Goal: Navigation & Orientation: Find specific page/section

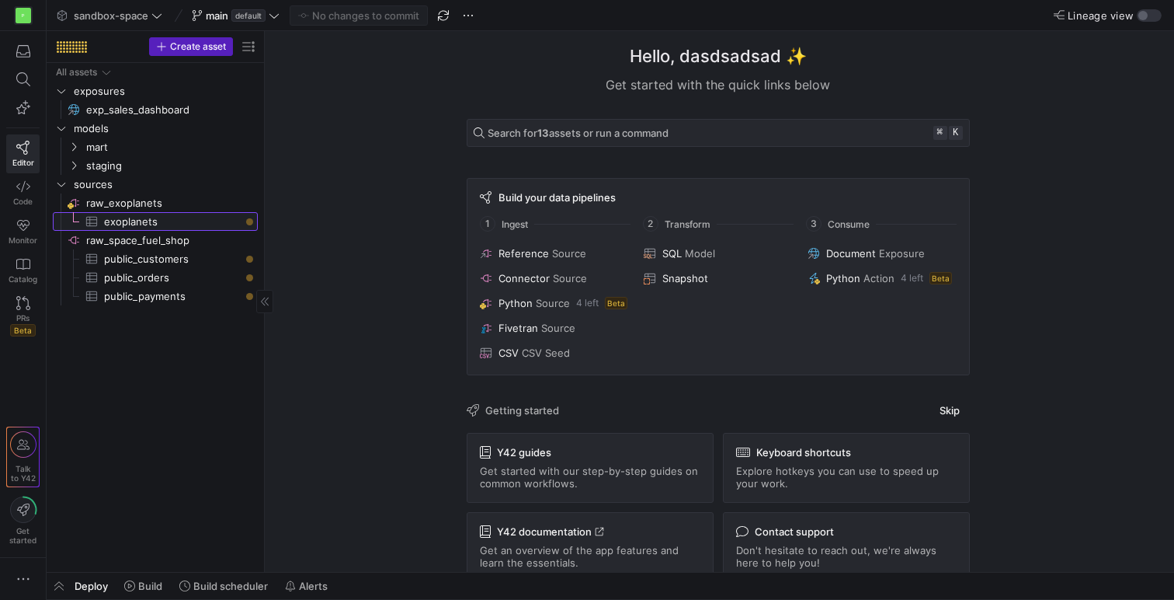
click at [135, 224] on span "exoplanets​​​​​​​​​" at bounding box center [172, 222] width 136 height 18
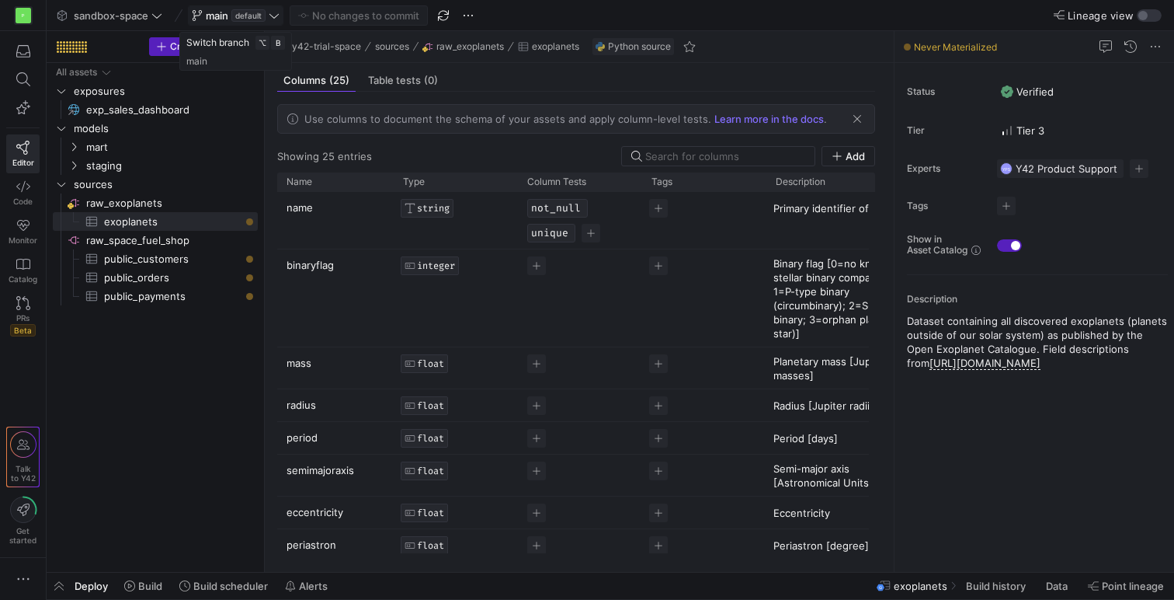
click at [199, 12] on icon at bounding box center [197, 15] width 11 height 11
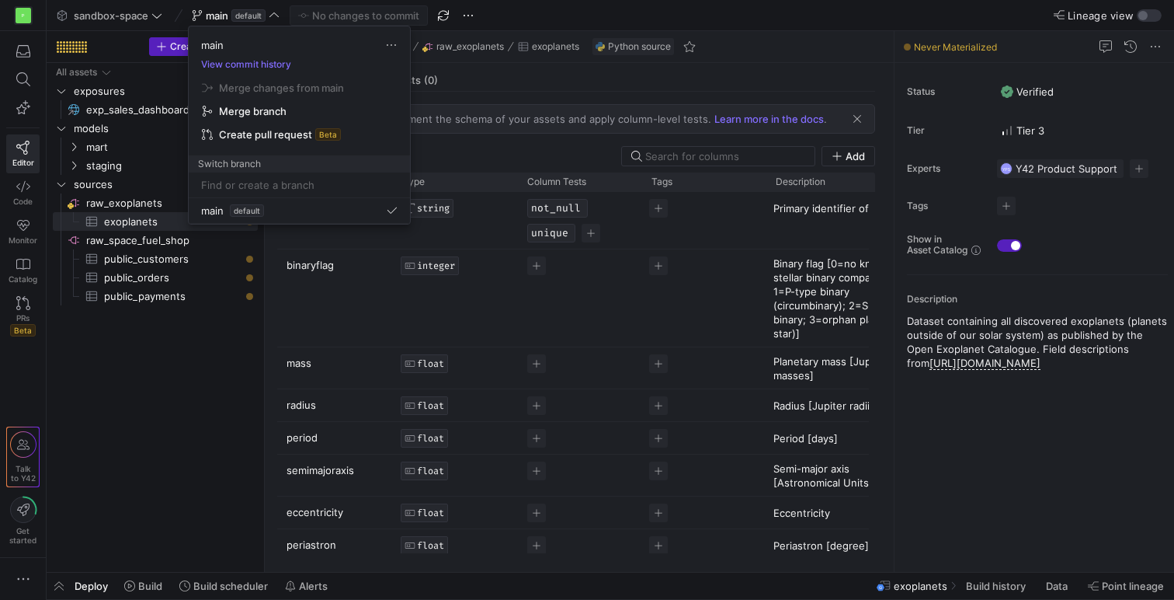
click at [199, 12] on div at bounding box center [587, 300] width 1174 height 600
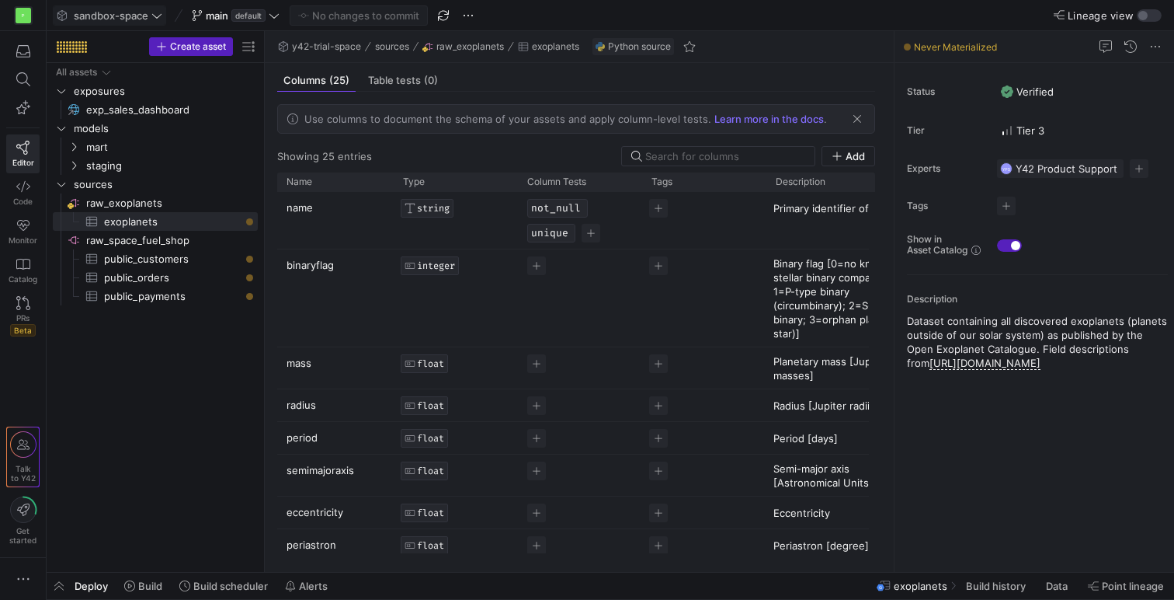
click at [157, 19] on icon at bounding box center [156, 15] width 11 height 11
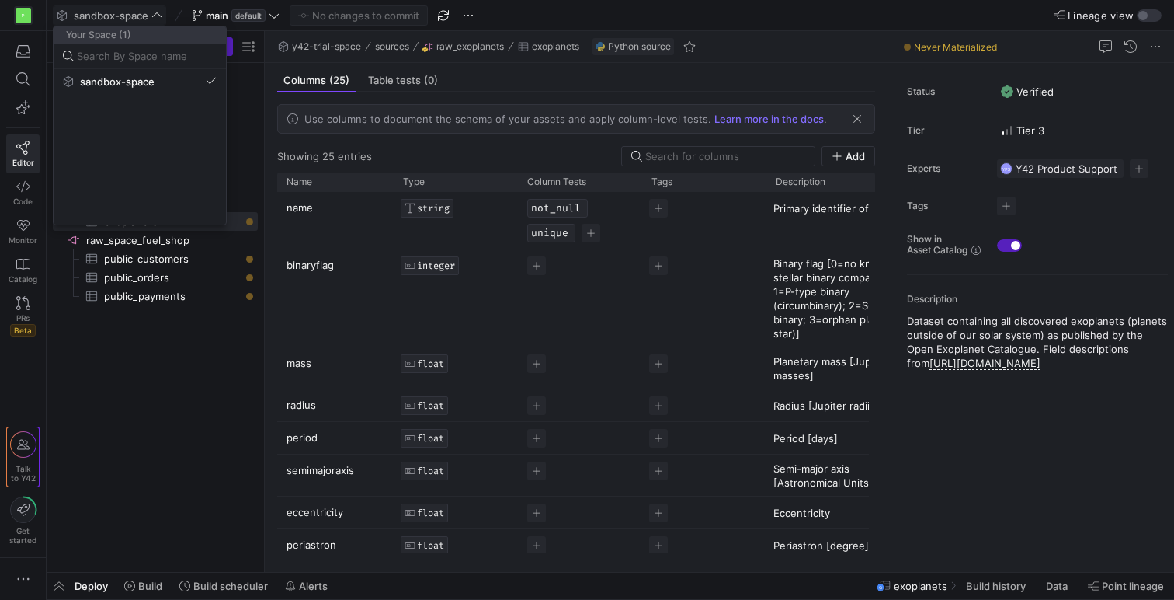
click at [577, 17] on div at bounding box center [587, 300] width 1174 height 600
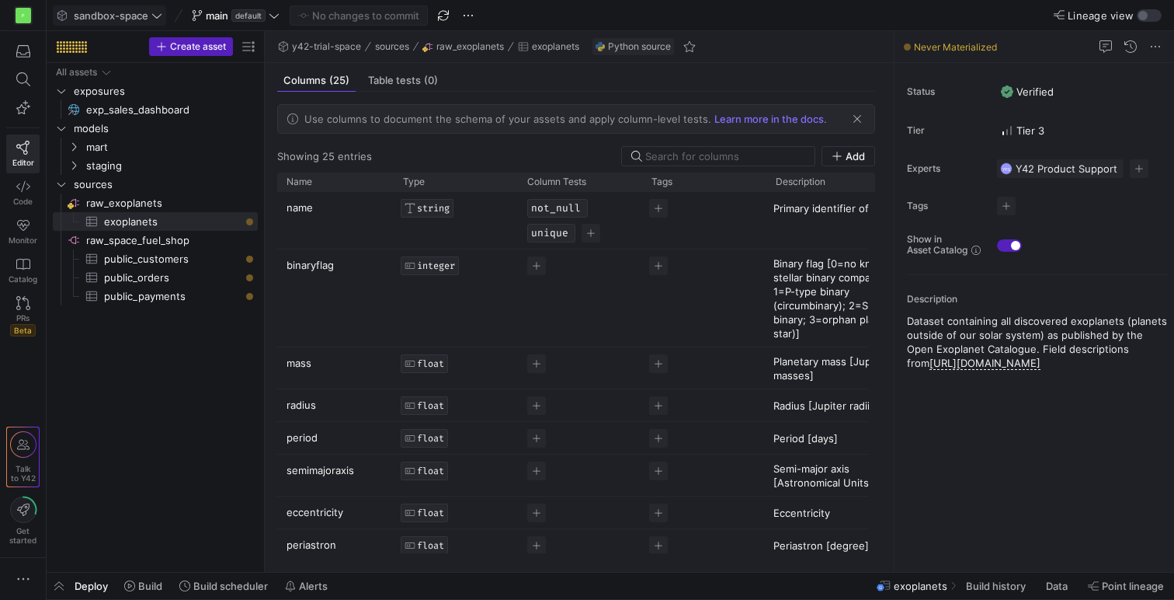
click at [574, 12] on y42-top-nav "sandbox-space main default No changes to commit Lineage view" at bounding box center [611, 15] width 1128 height 31
click at [25, 17] on div "P" at bounding box center [24, 16] width 16 height 16
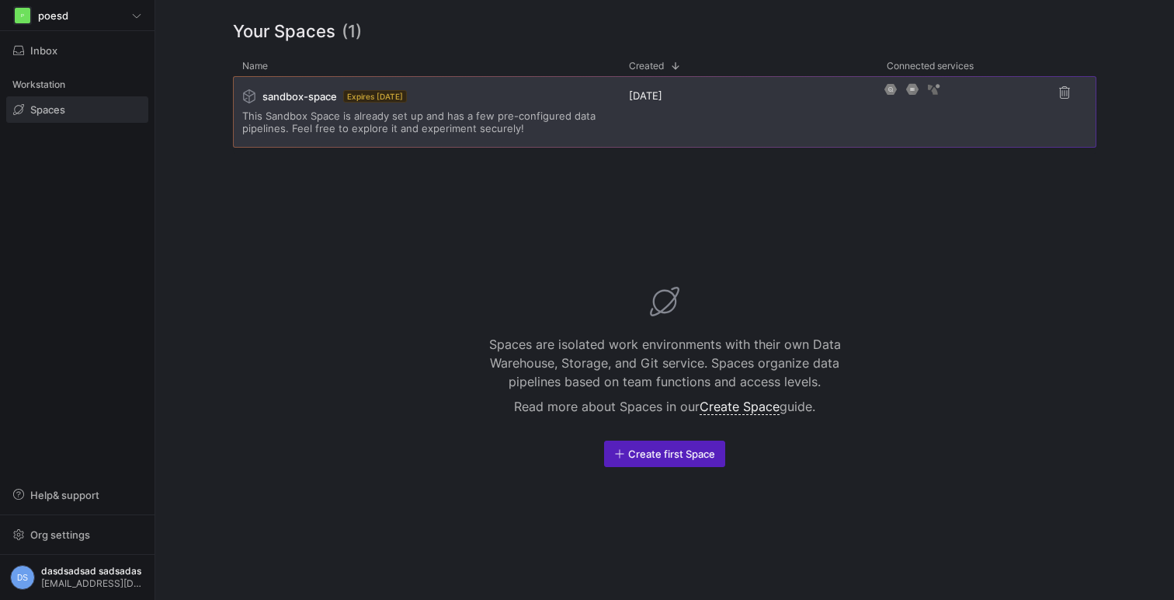
click at [523, 130] on span "This Sandbox Space is already set up and has a few pre-configured data pipeline…" at bounding box center [426, 122] width 368 height 25
